Goal: Information Seeking & Learning: Learn about a topic

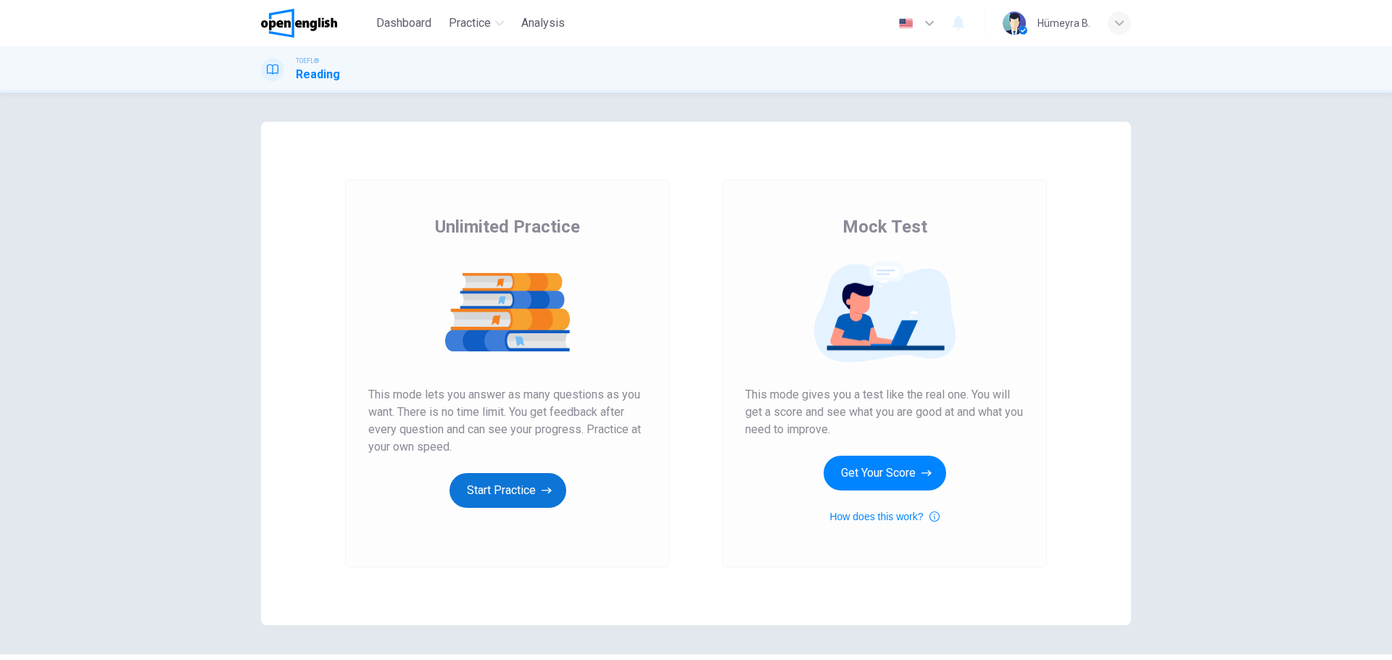
click at [501, 494] on button "Start Practice" at bounding box center [508, 490] width 117 height 35
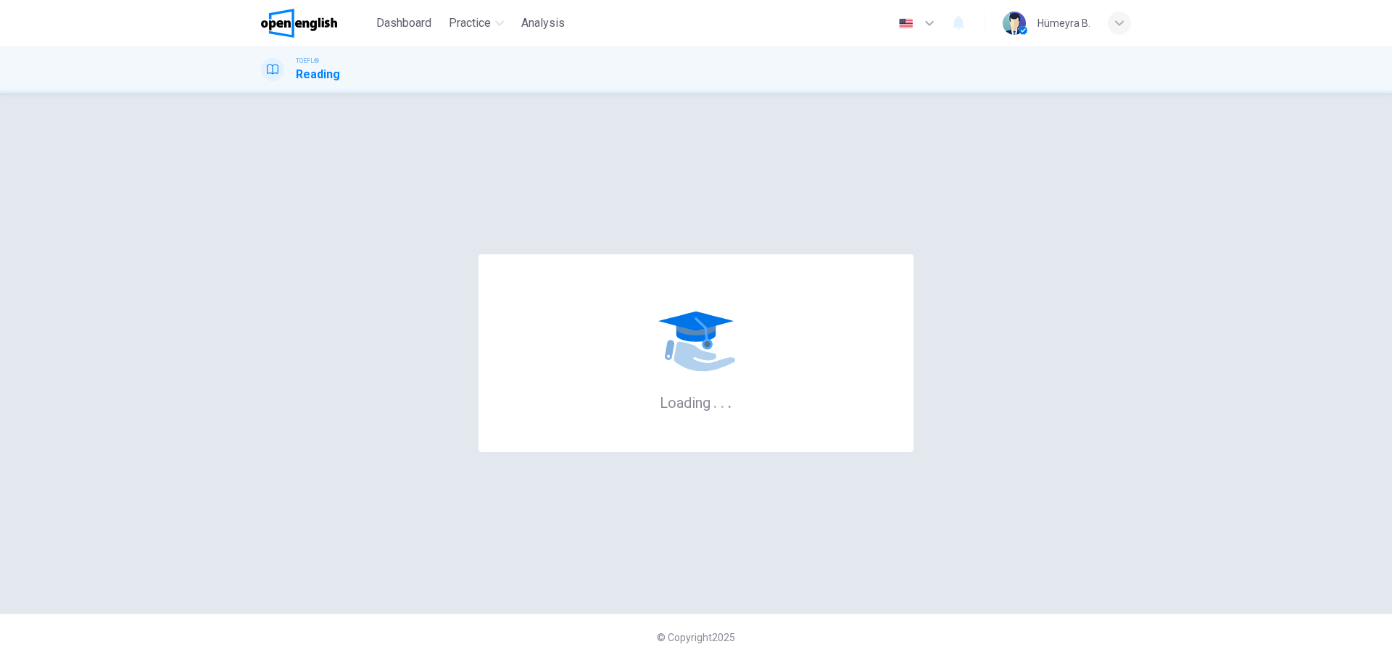
drag, startPoint x: 740, startPoint y: 93, endPoint x: 1080, endPoint y: -73, distance: 377.4
click at [1080, 0] on html "This site uses cookies, as explained in our Privacy Policy . If you agree to th…" at bounding box center [696, 330] width 1392 height 660
